Goal: Information Seeking & Learning: Learn about a topic

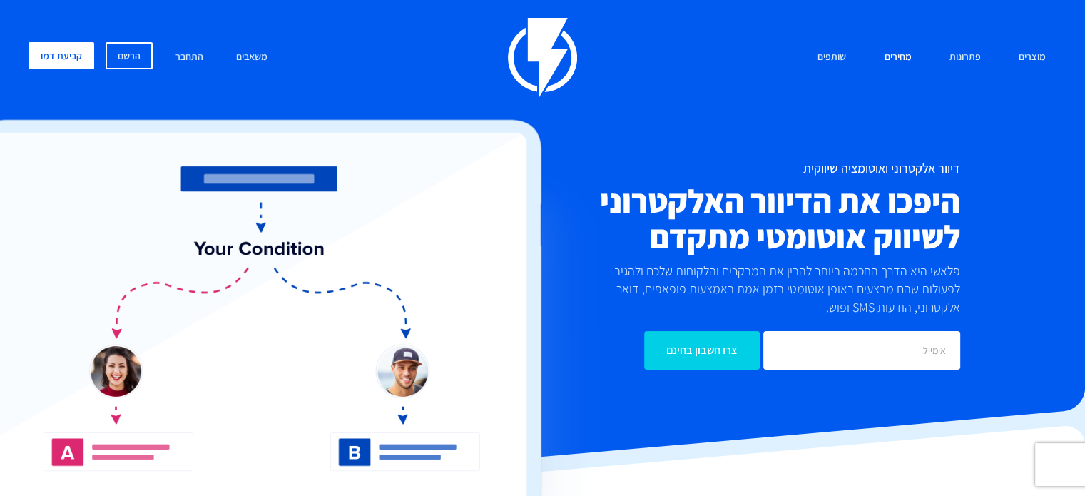
click at [905, 60] on link "מחירים" at bounding box center [897, 57] width 49 height 31
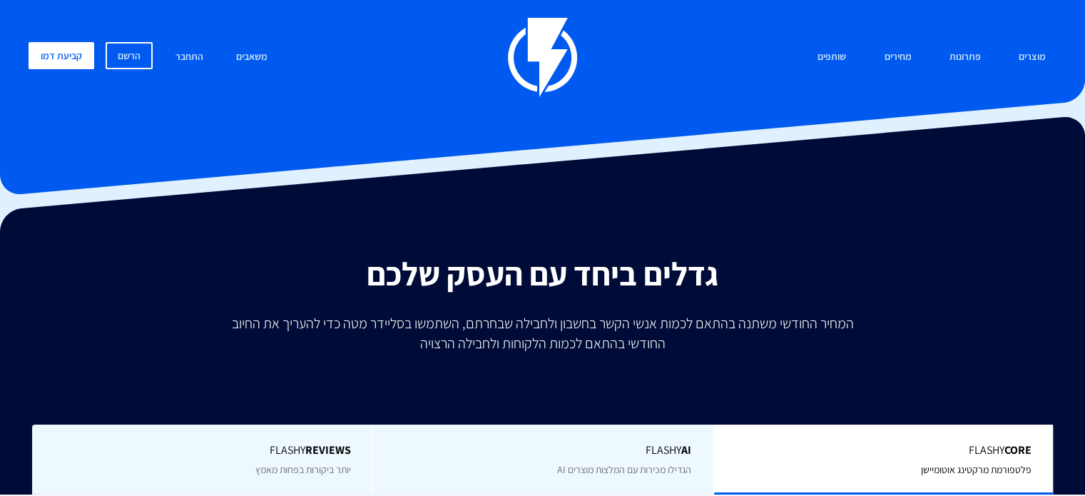
type input "500"
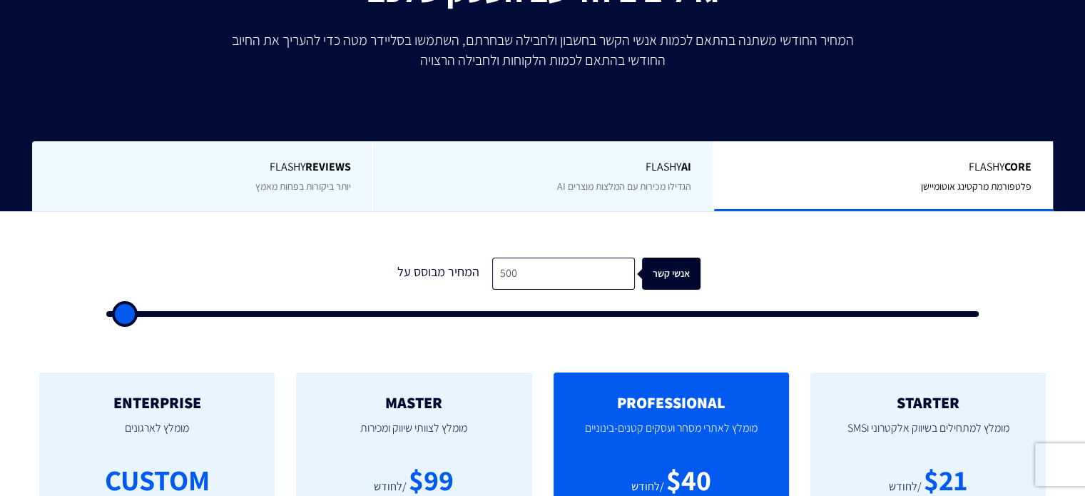
scroll to position [285, 0]
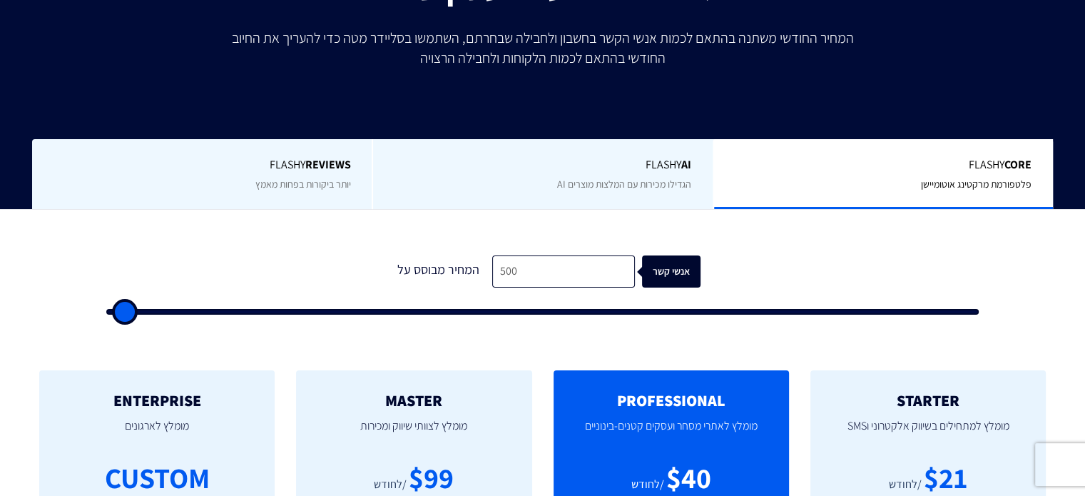
type input "1,000"
type input "1000"
type input "500"
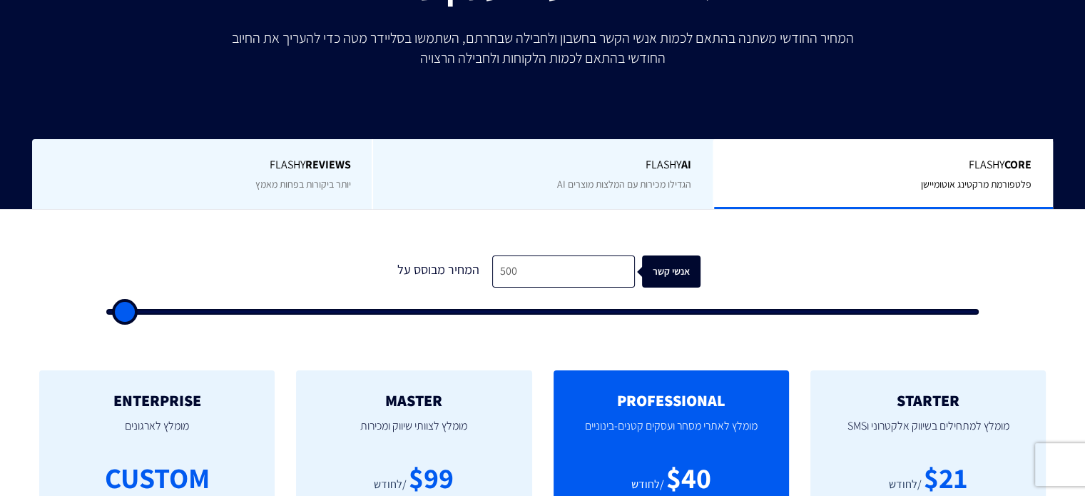
type input "500"
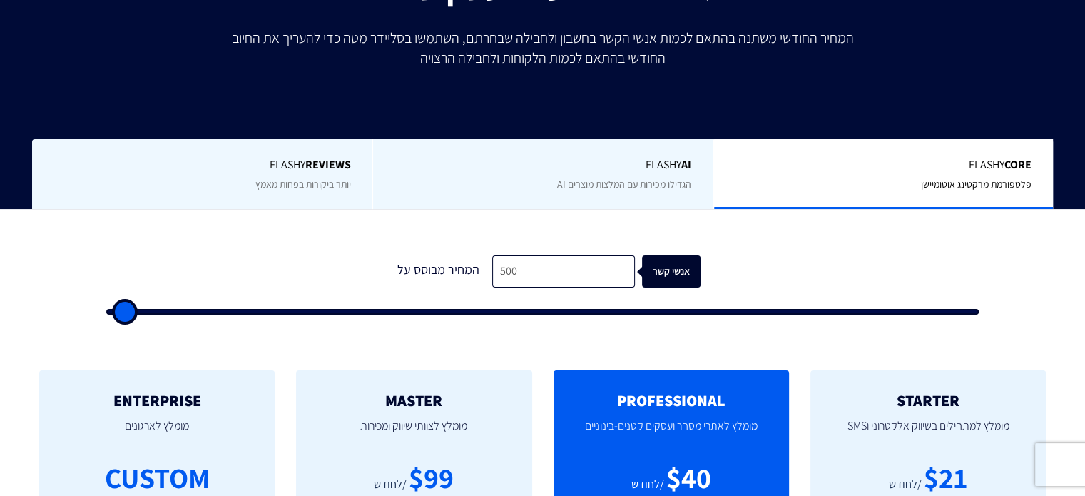
type input "500"
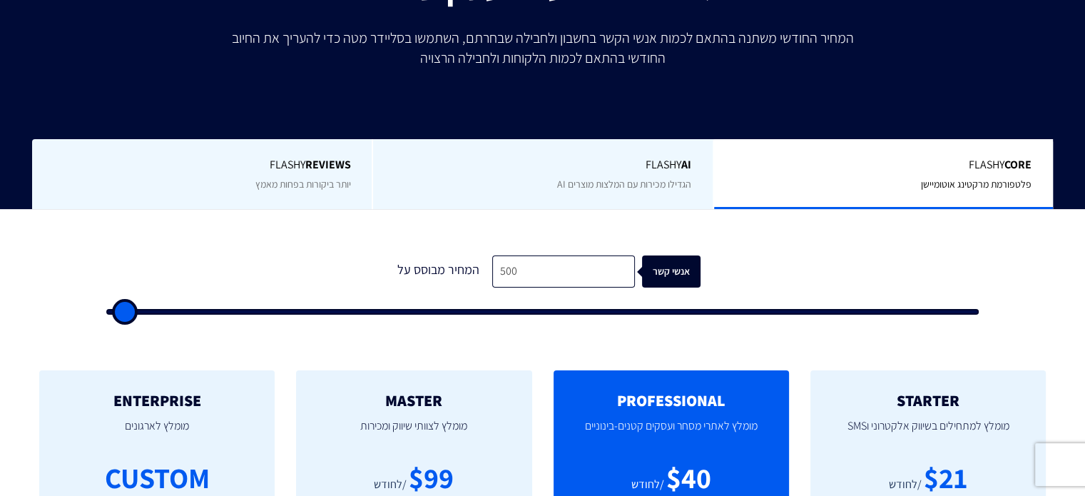
type input "500"
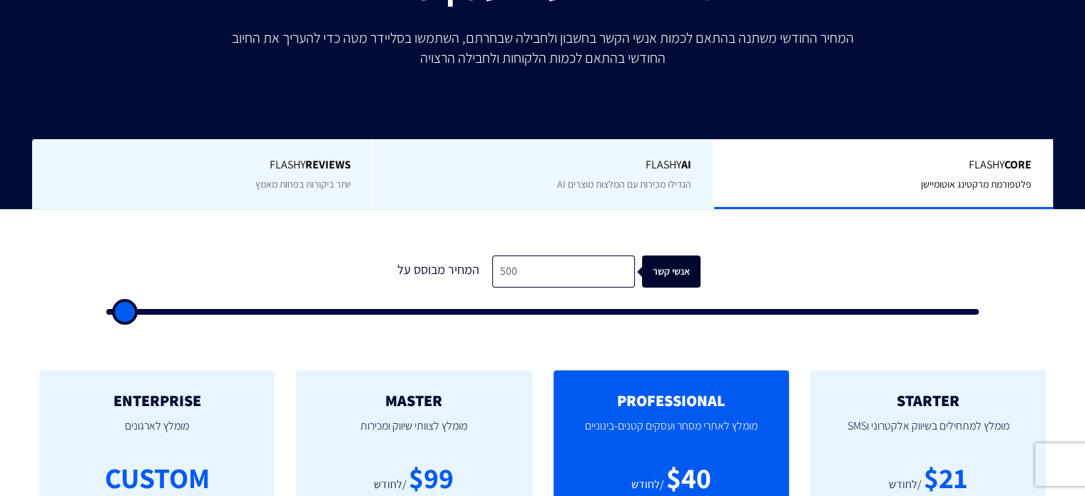
type input "500"
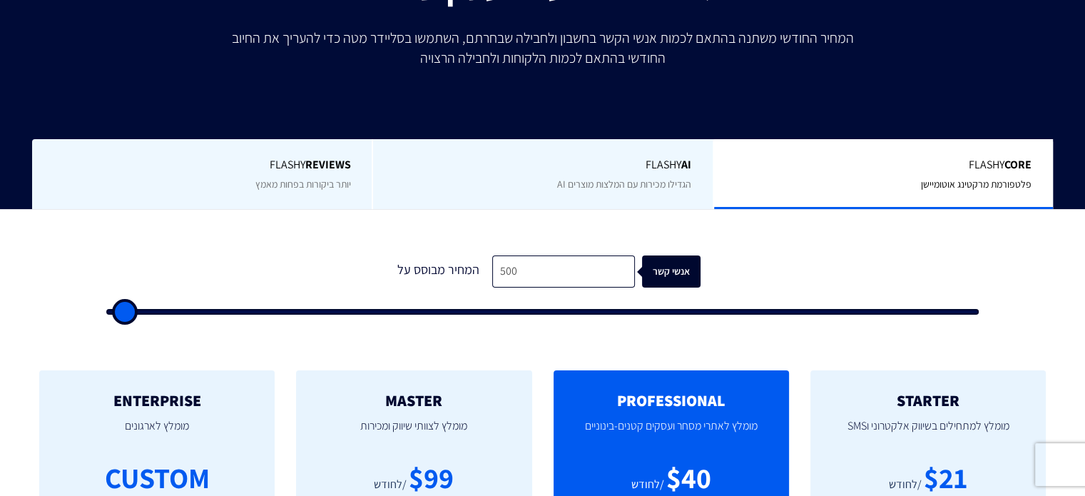
type input "500"
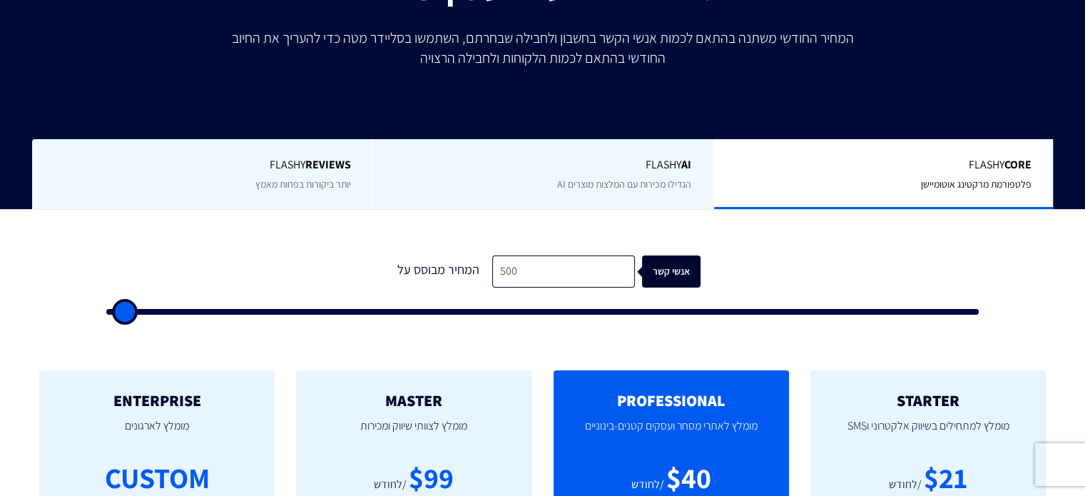
type input "500"
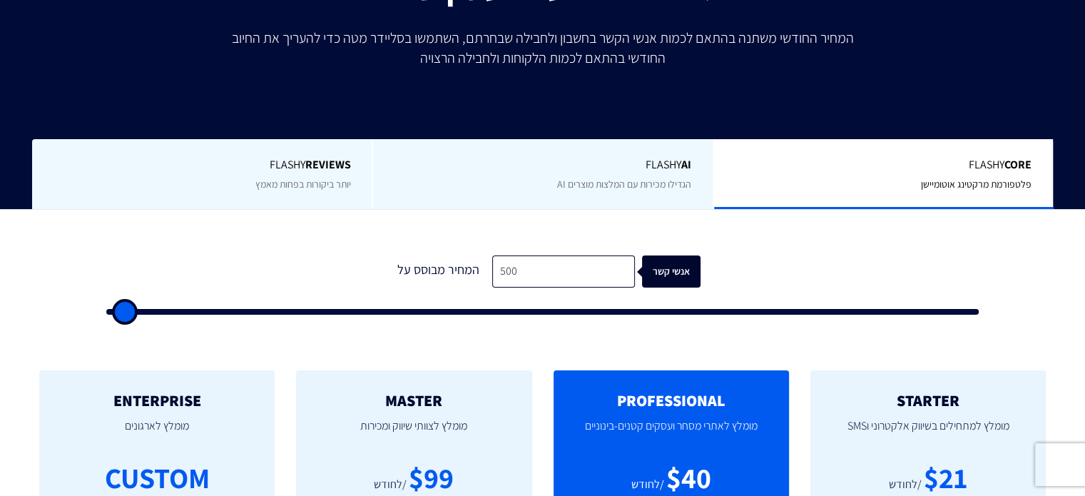
type input "500"
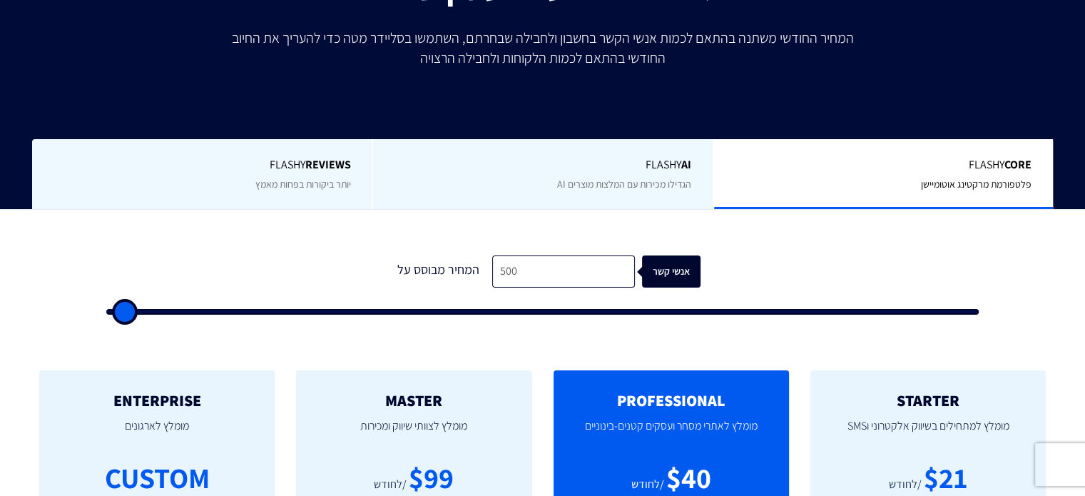
type input "500"
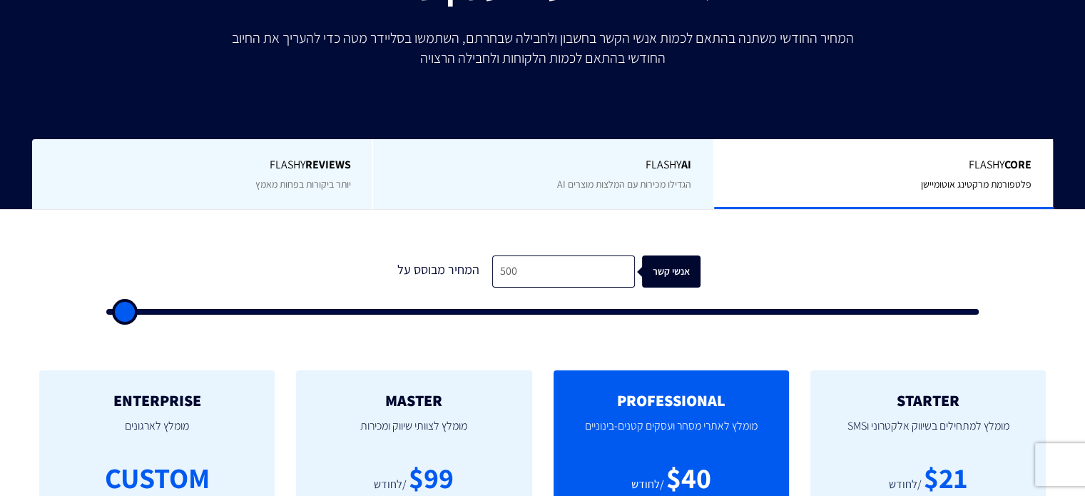
type input "500"
drag, startPoint x: 127, startPoint y: 316, endPoint x: 91, endPoint y: 316, distance: 35.7
click at [106, 315] on input "range" at bounding box center [542, 312] width 873 height 6
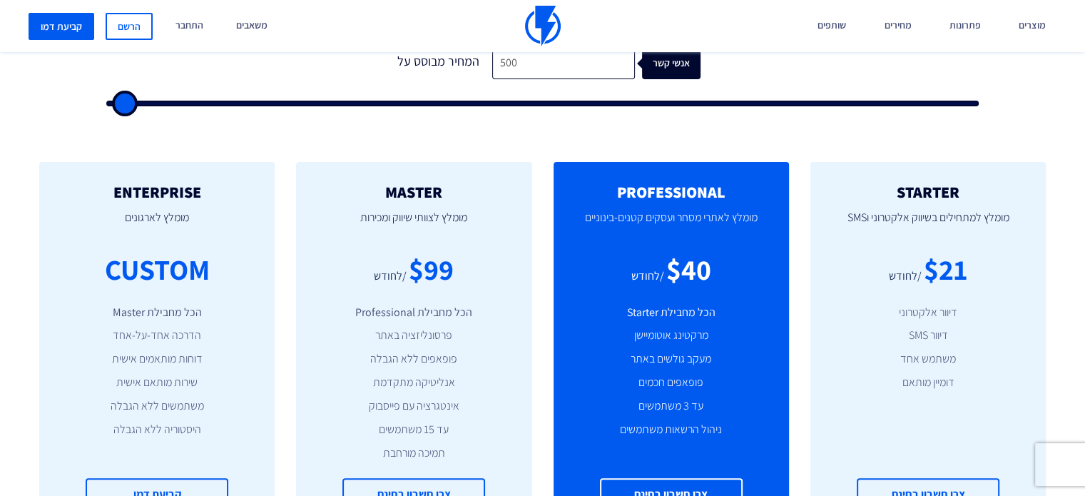
scroll to position [499, 0]
